Goal: Transaction & Acquisition: Purchase product/service

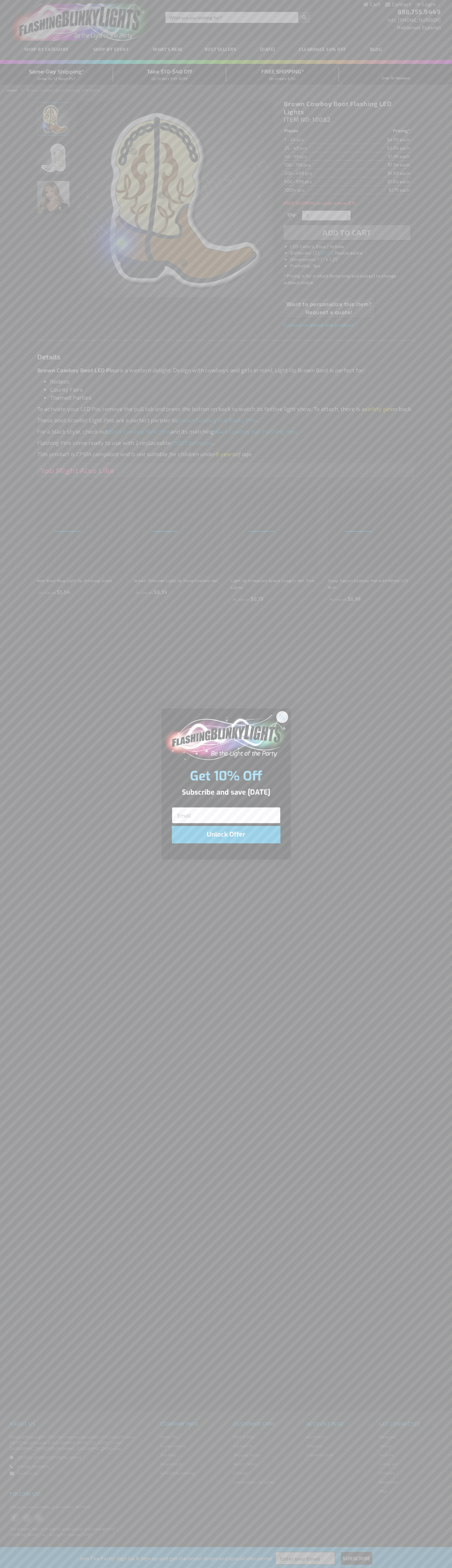
click at [282, 716] on icon "Close dialog" at bounding box center [281, 716] width 4 height 4
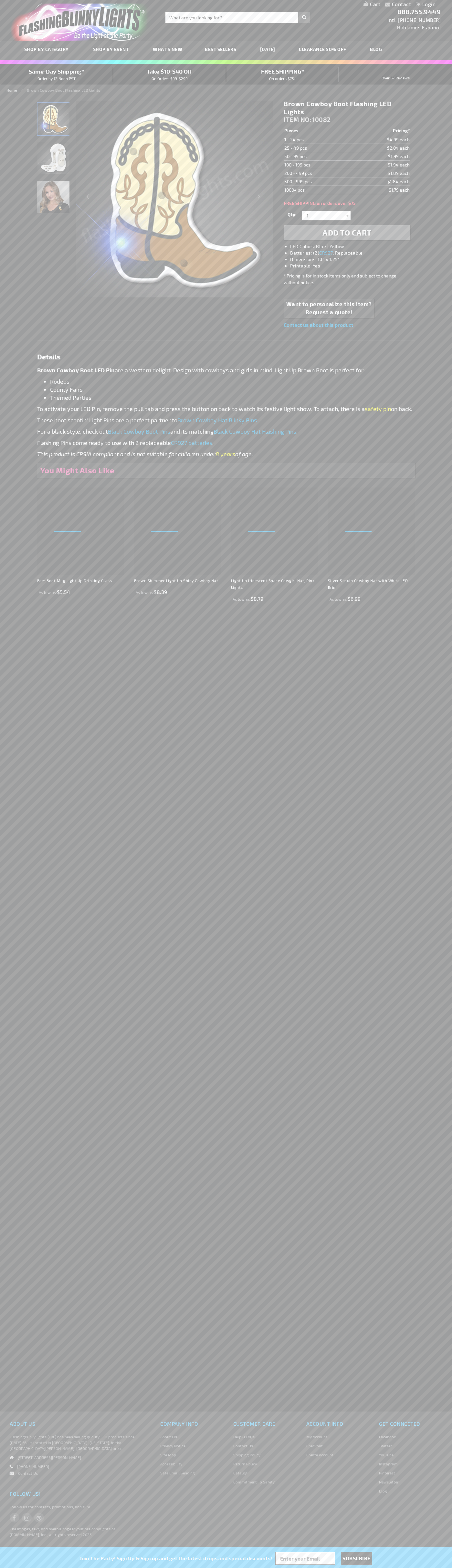
click at [347, 108] on h1 "Brown Cowboy Boot Flashing LED Lights" at bounding box center [346, 108] width 126 height 16
click at [347, 233] on span "Add to Cart" at bounding box center [347, 232] width 49 height 9
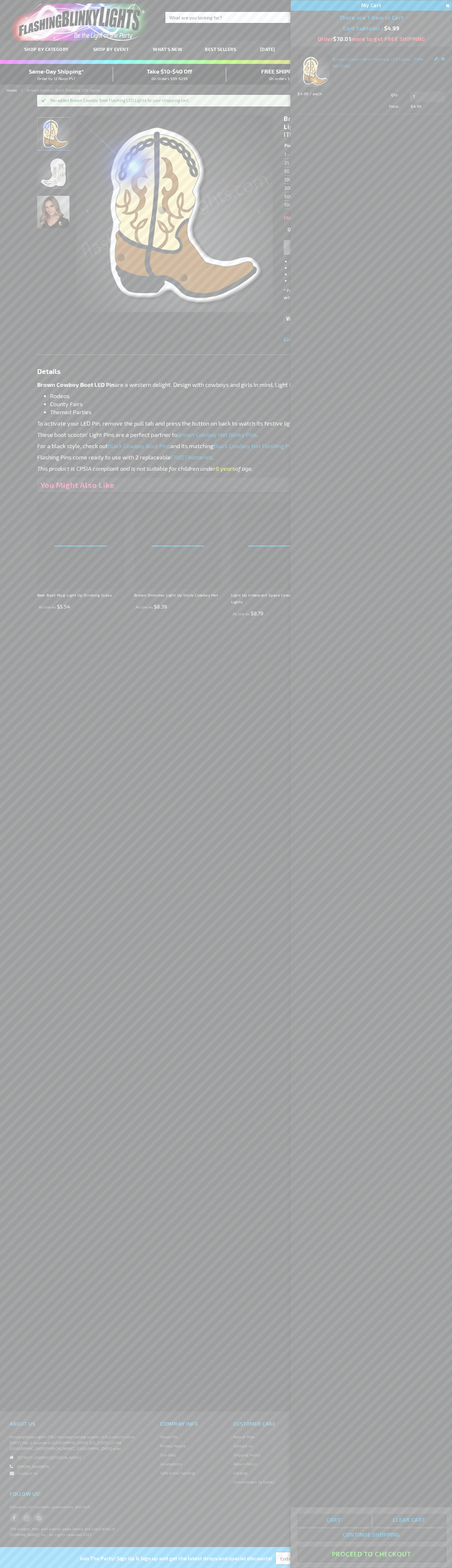
click at [371, 1554] on button "Proceed To Checkout" at bounding box center [371, 1554] width 148 height 15
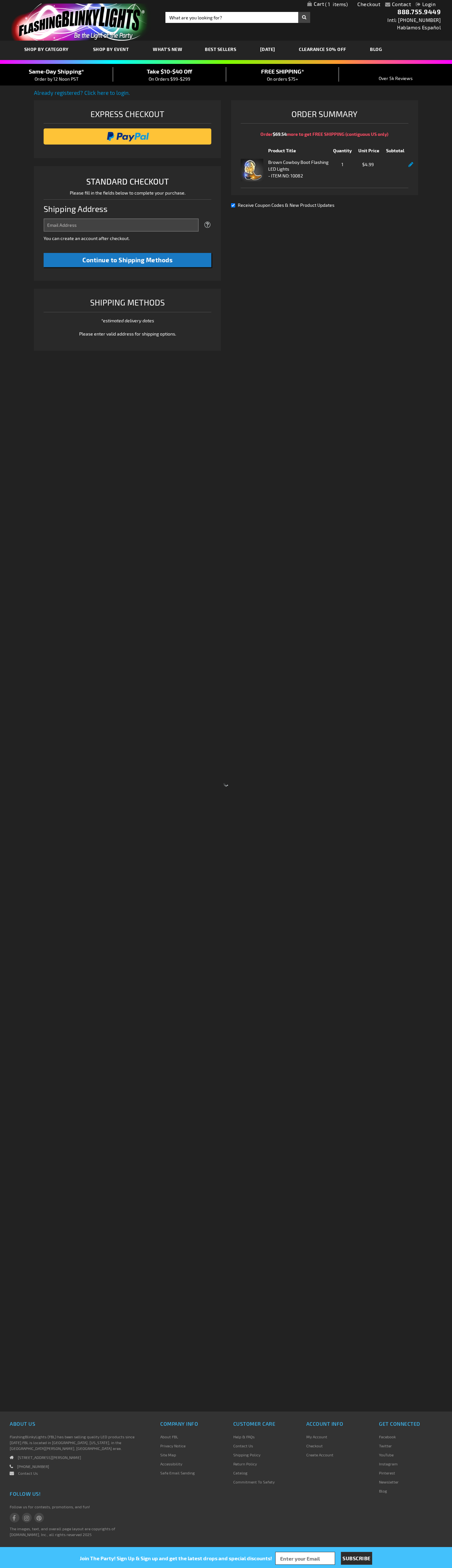
select select "US"
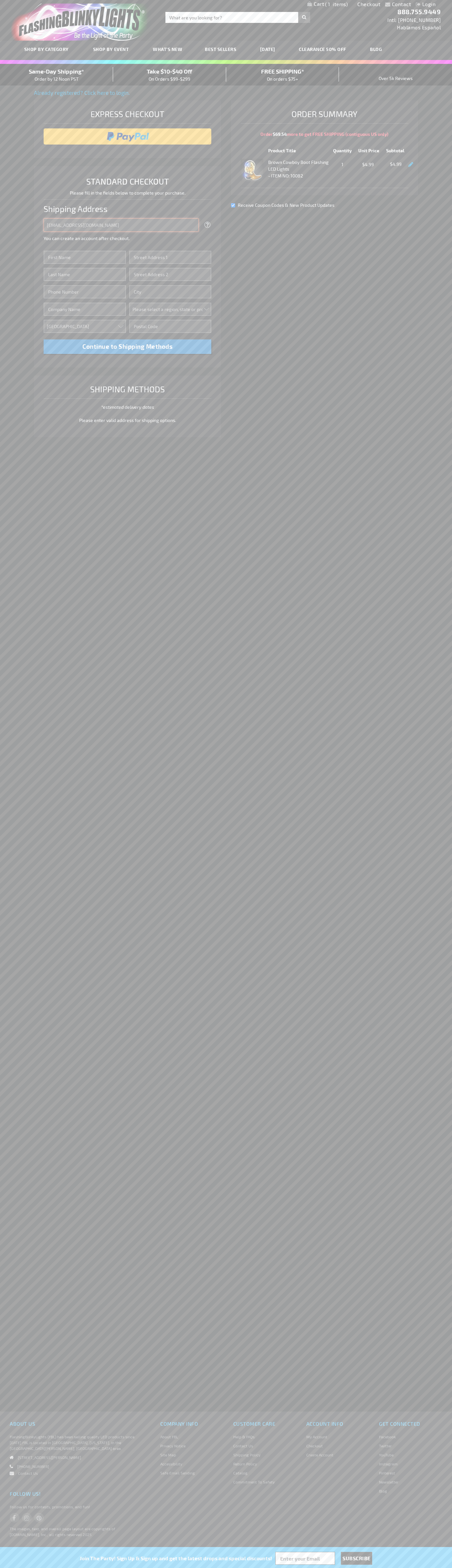
type input "johnsmith005@storebotmail.joonix.net"
type input "John"
type input "4581 Webb Street"
type input "First floor"
type input "pryor"
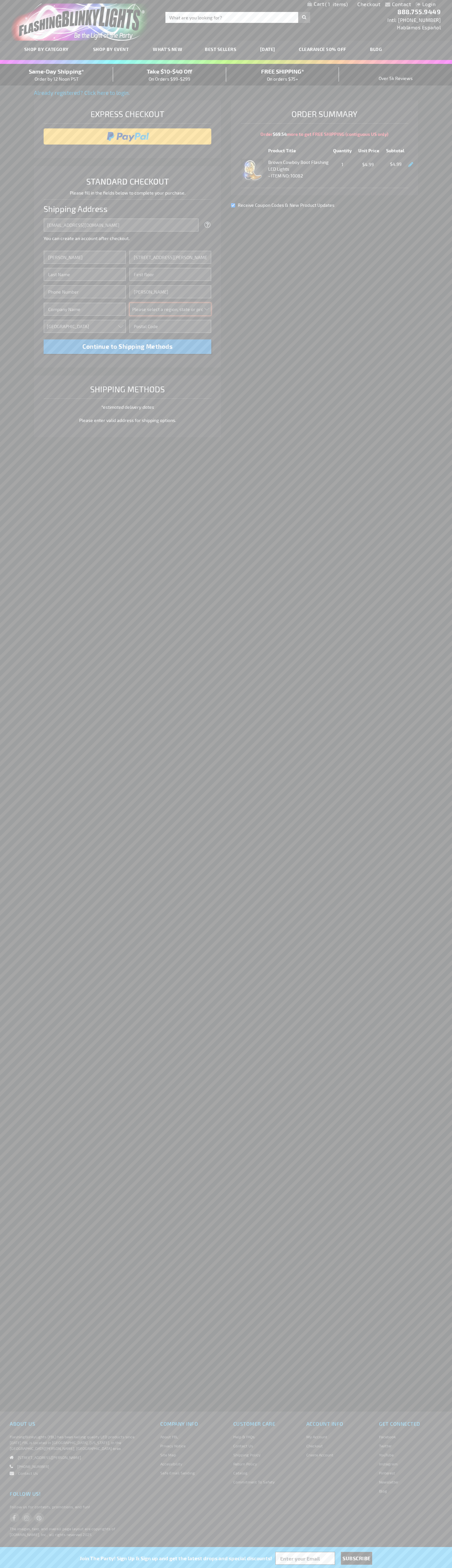
select select "48"
type input "74361"
type input "Smith"
type input "6502530000"
type input "John Smith"
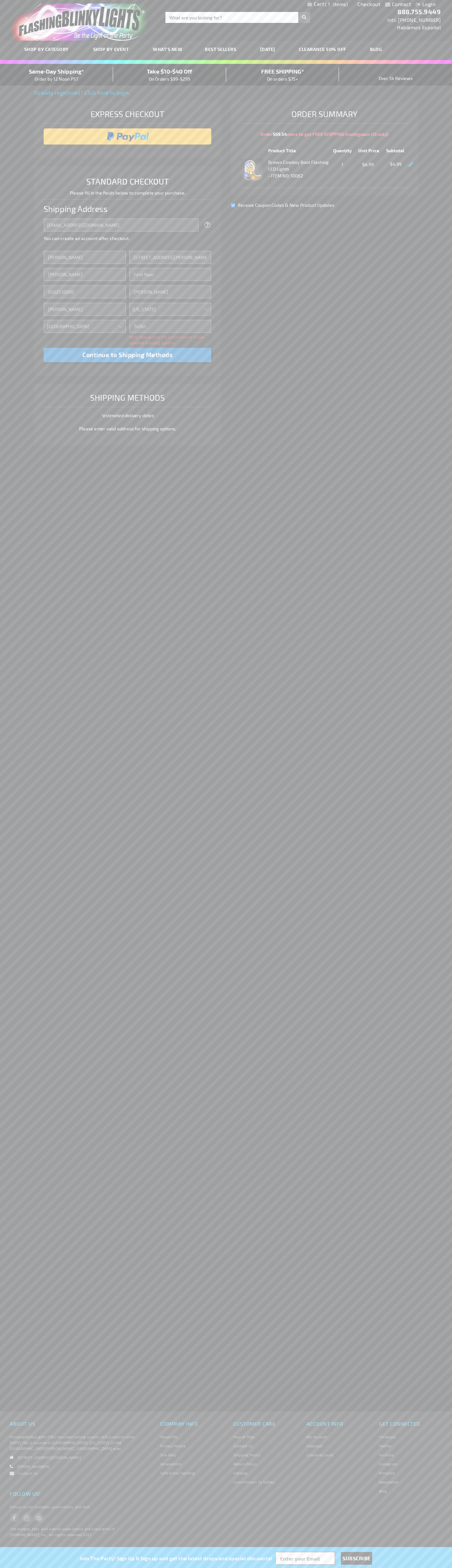
click at [57, 75] on div "Same-Day Shipping* Order by 12 Noon PST" at bounding box center [57, 74] width 113 height 15
click at [127, 136] on input "image" at bounding box center [127, 136] width 161 height 13
